Goal: Entertainment & Leisure: Browse casually

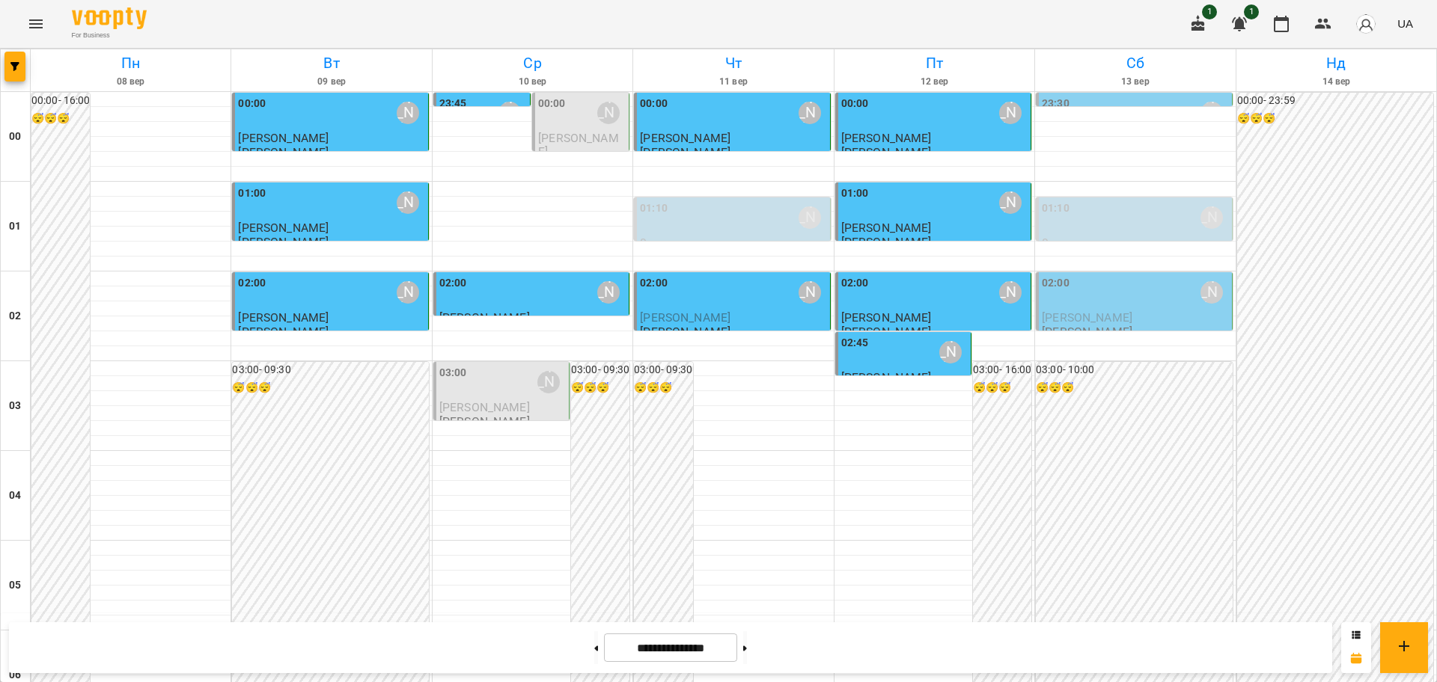
scroll to position [229, 0]
click at [30, 13] on button "Menu" at bounding box center [36, 24] width 36 height 36
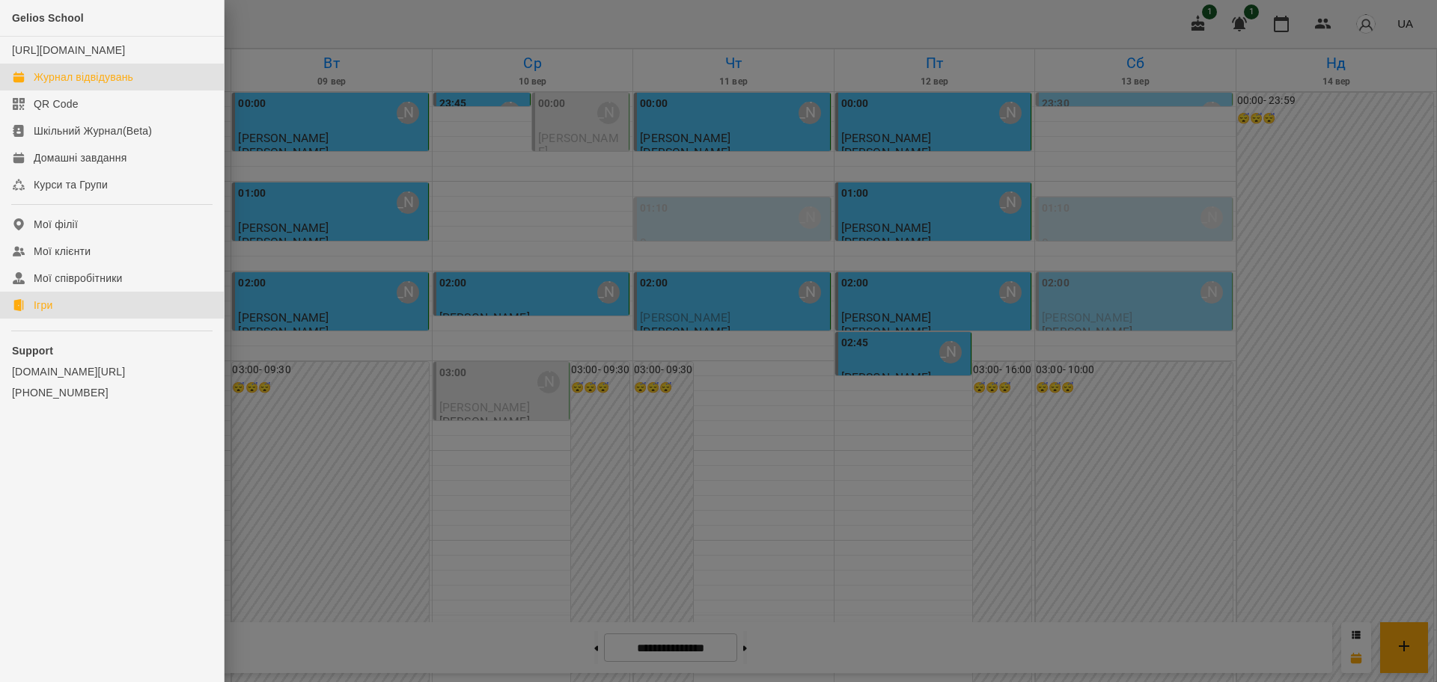
drag, startPoint x: 51, startPoint y: 320, endPoint x: 427, endPoint y: 325, distance: 375.7
click at [52, 313] on div "Ігри" at bounding box center [43, 305] width 19 height 15
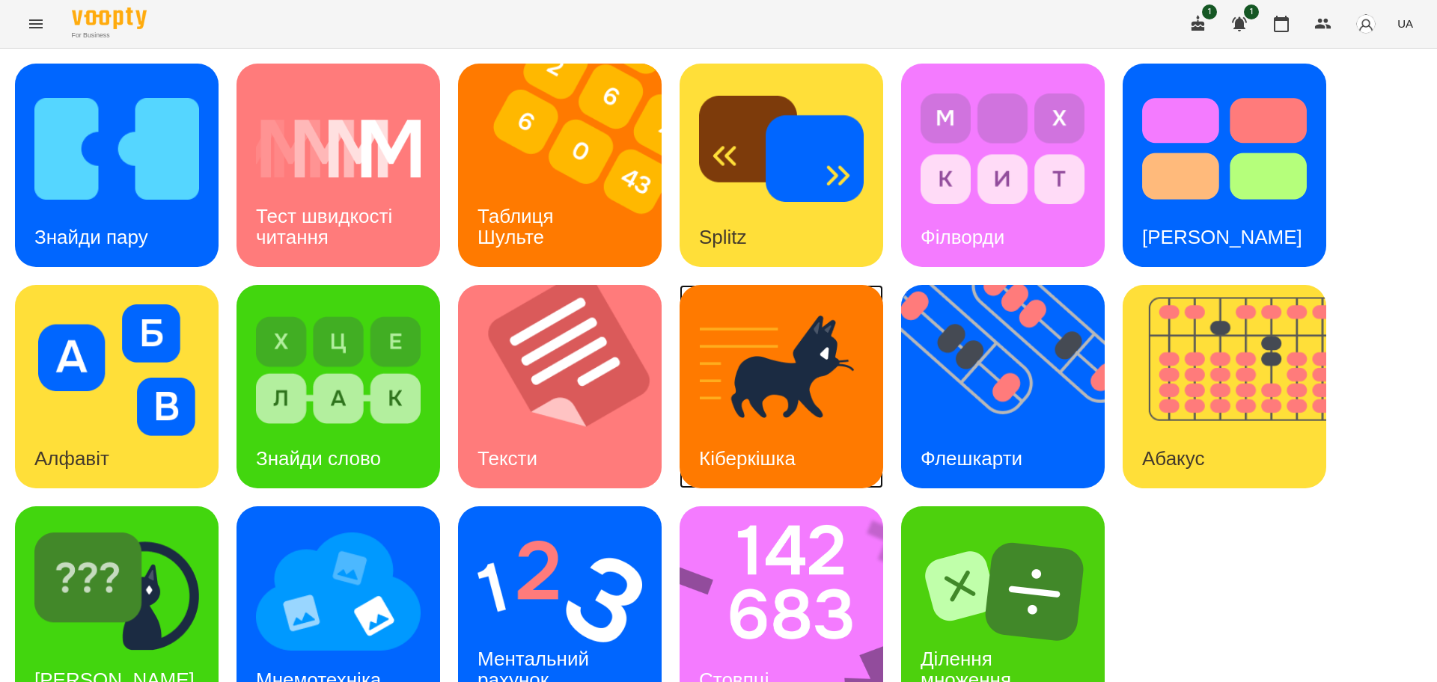
click at [814, 397] on img at bounding box center [781, 371] width 165 height 132
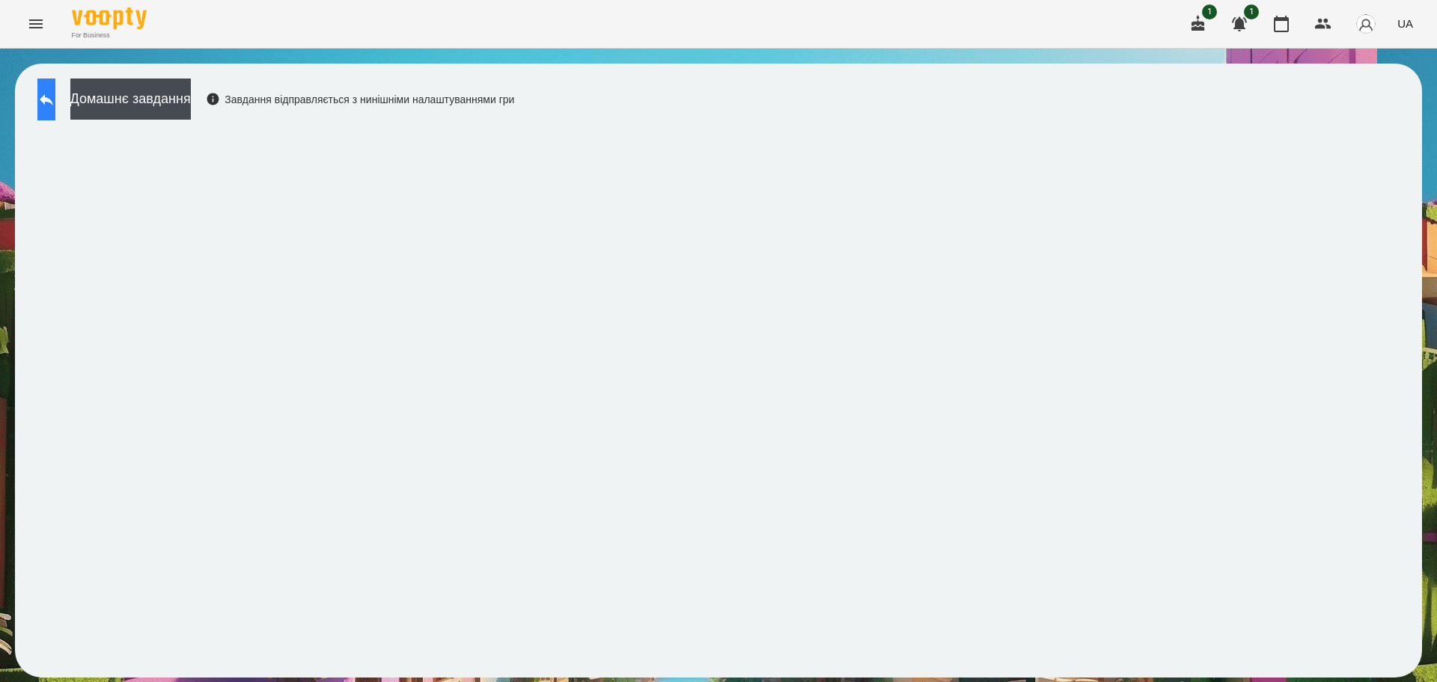
click at [45, 103] on button at bounding box center [46, 100] width 18 height 42
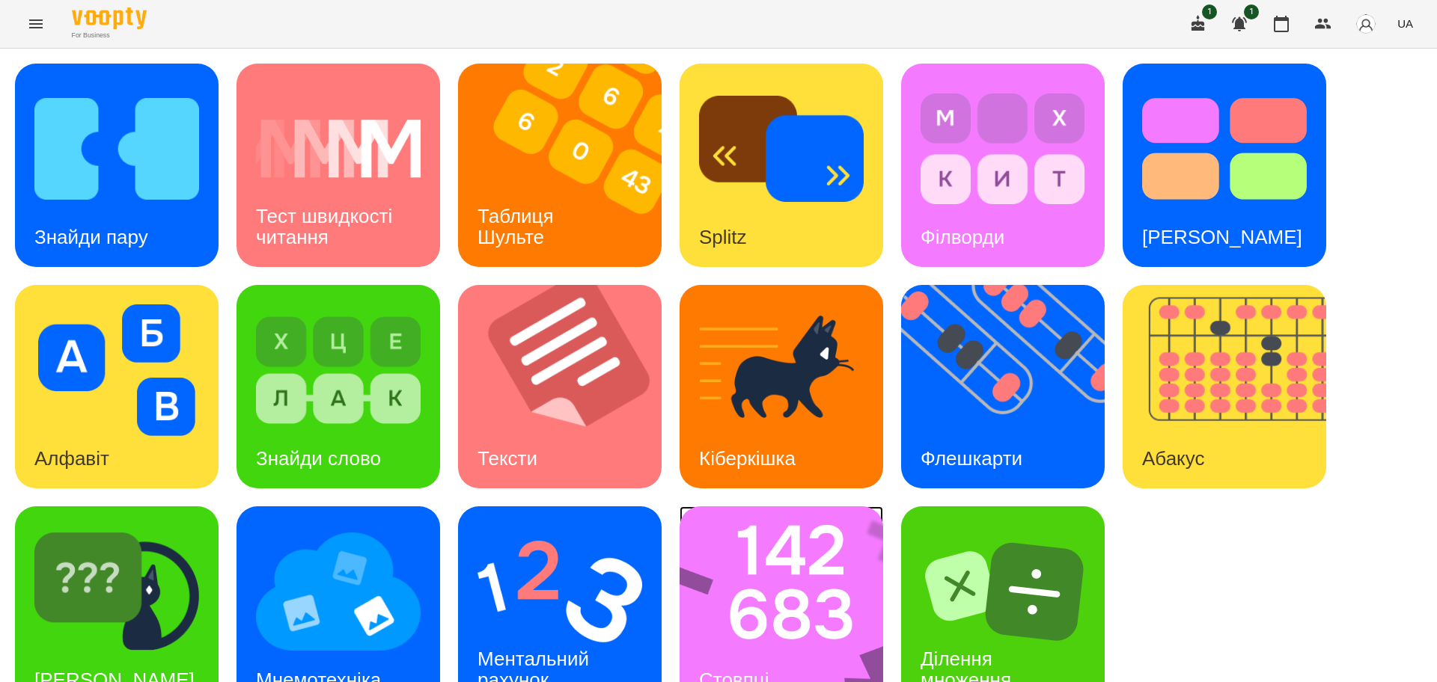
click at [767, 574] on img at bounding box center [790, 609] width 223 height 204
